Goal: Information Seeking & Learning: Learn about a topic

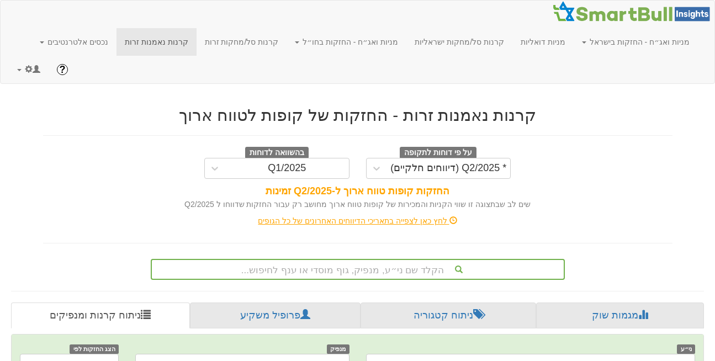
scroll to position [0, 220]
click at [672, 44] on link "מניות ואג״ח - החזקות בישראל" at bounding box center [635, 42] width 124 height 28
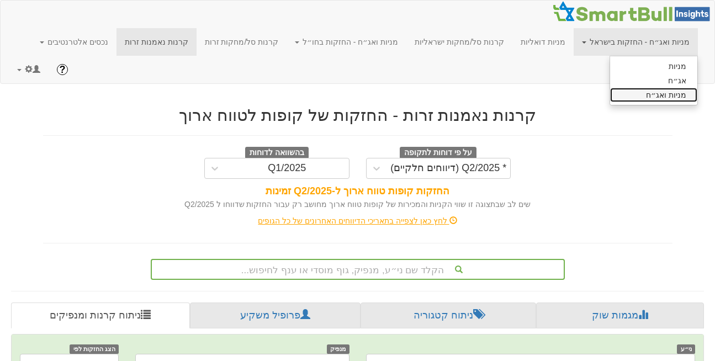
click at [661, 92] on link "מניות ואג״ח" at bounding box center [653, 95] width 87 height 14
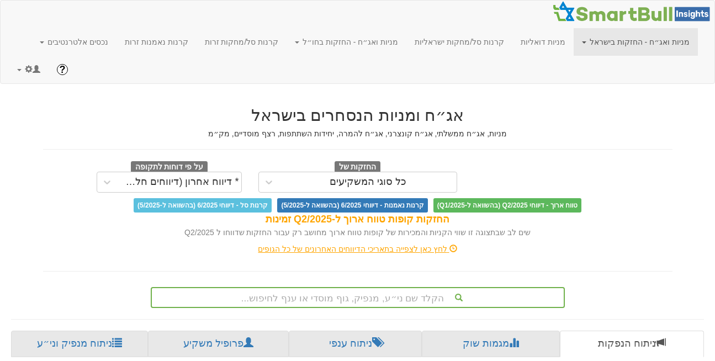
scroll to position [0, 2347]
